Goal: Transaction & Acquisition: Book appointment/travel/reservation

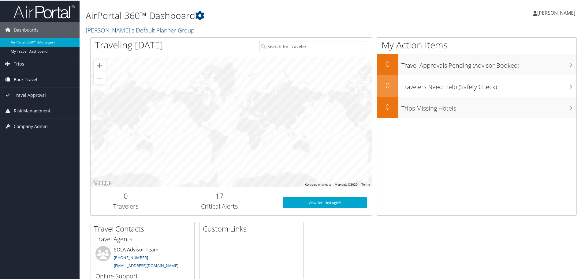
click at [31, 77] on span "Book Travel" at bounding box center [26, 78] width 24 height 15
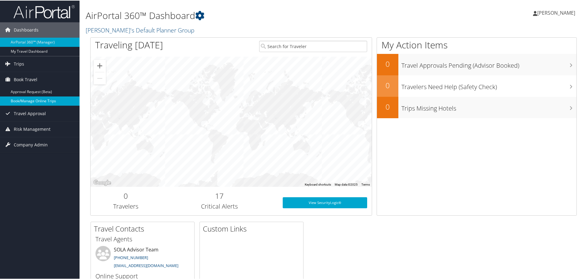
click at [30, 98] on link "Book/Manage Online Trips" at bounding box center [39, 100] width 79 height 9
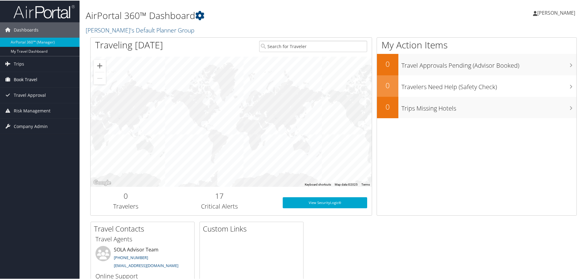
click at [37, 79] on link "Book Travel" at bounding box center [39, 78] width 79 height 15
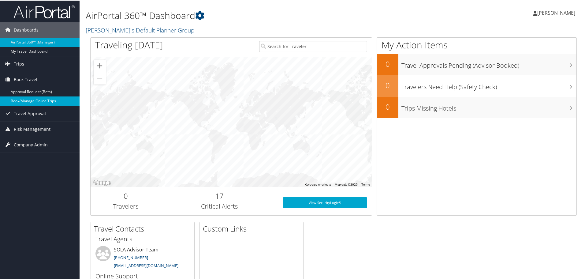
click at [33, 100] on link "Book/Manage Online Trips" at bounding box center [39, 100] width 79 height 9
